Goal: Task Accomplishment & Management: Manage account settings

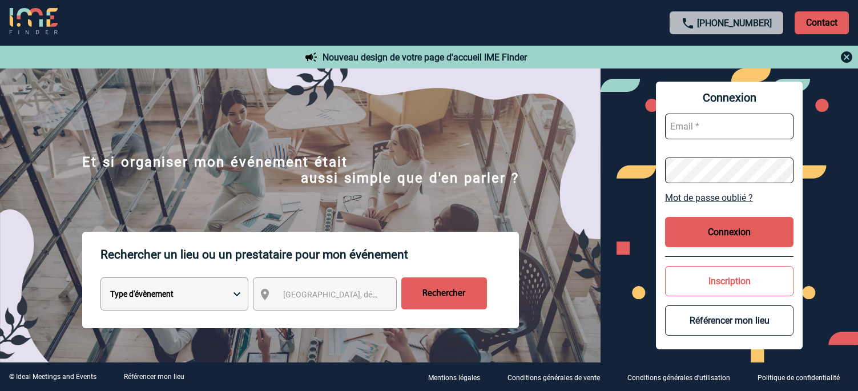
type input "afbonhomme@ime-groupe.com"
click at [717, 239] on button "Connexion" at bounding box center [729, 232] width 128 height 30
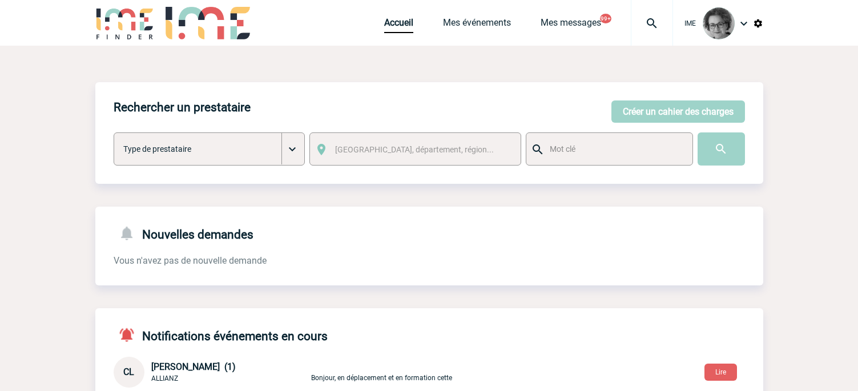
click at [454, 245] on div "Nouvelles demandes Vous n'avez pas de nouvelle demande" at bounding box center [429, 237] width 668 height 61
click at [478, 26] on link "Mes événements" at bounding box center [477, 25] width 68 height 16
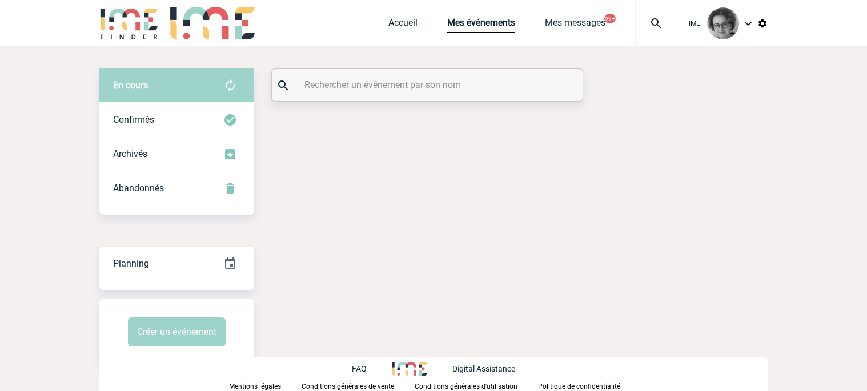
click at [446, 91] on input "text" at bounding box center [428, 85] width 254 height 17
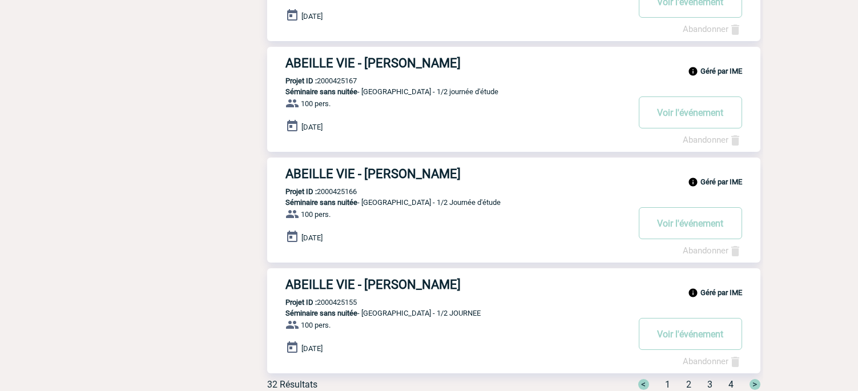
scroll to position [909, 0]
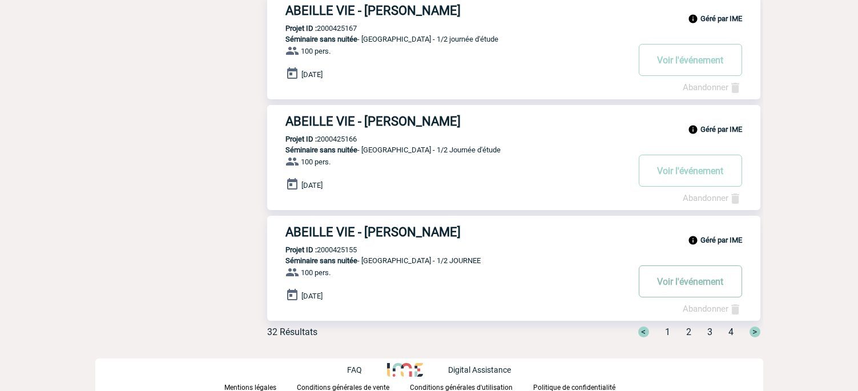
type input "ranson"
click at [671, 281] on button "Voir l'événement" at bounding box center [690, 281] width 103 height 32
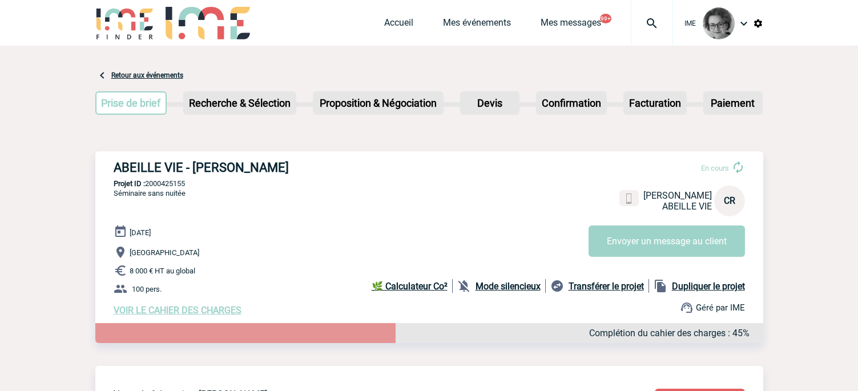
click at [158, 73] on link "Retour aux événements" at bounding box center [147, 75] width 72 height 8
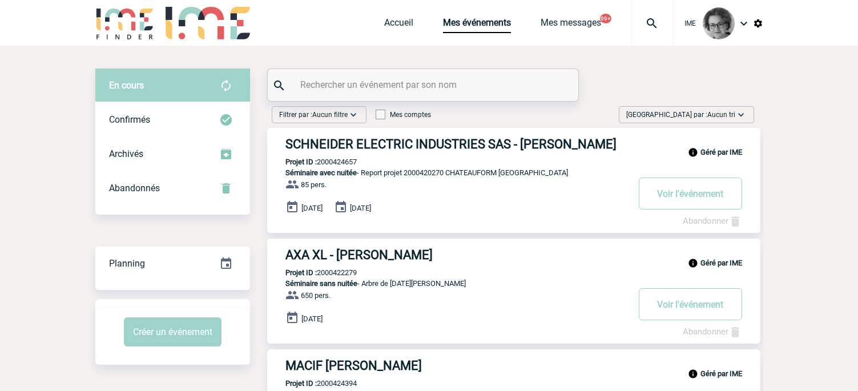
click at [522, 301] on div "Géré par IME AXA XL - [PERSON_NAME] Projet ID : 2000422279 Séminaire sans nuité…" at bounding box center [513, 291] width 493 height 105
